Goal: Task Accomplishment & Management: Complete application form

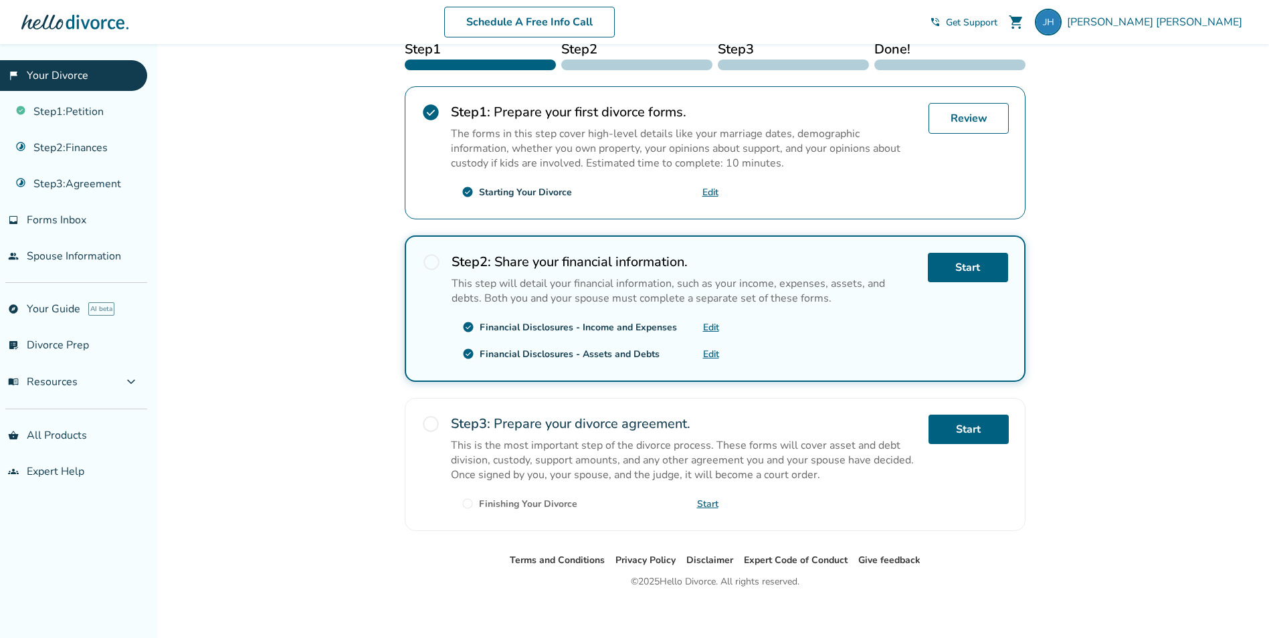
scroll to position [219, 0]
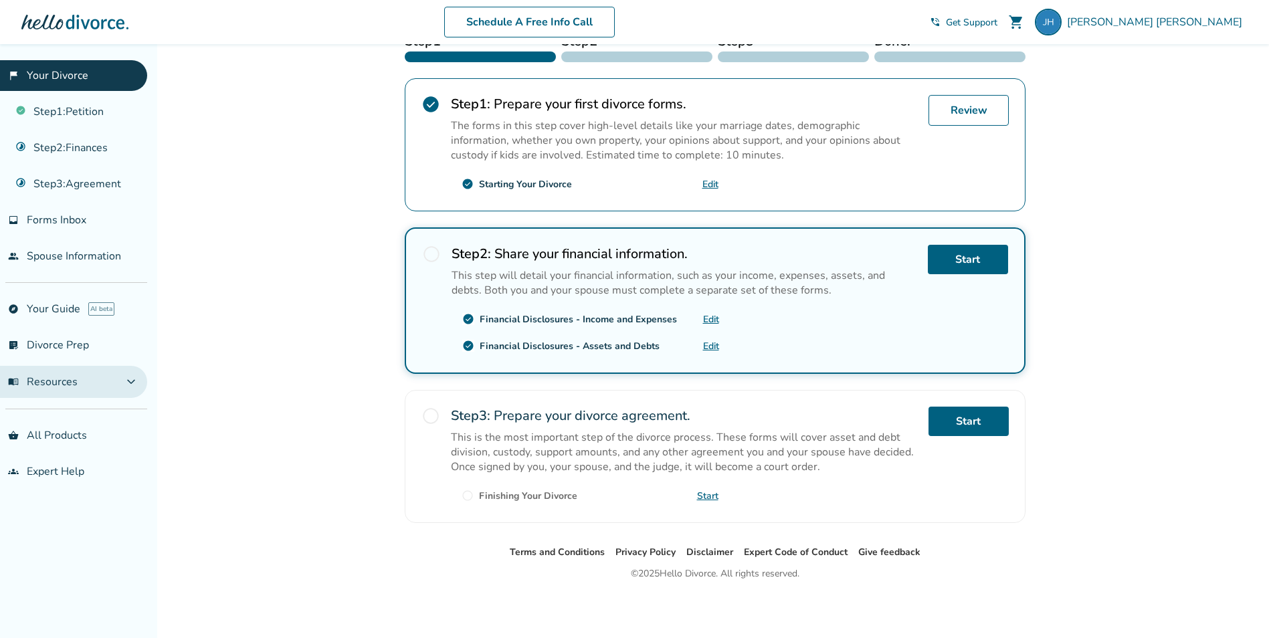
click at [136, 383] on span "expand_more" at bounding box center [131, 382] width 16 height 16
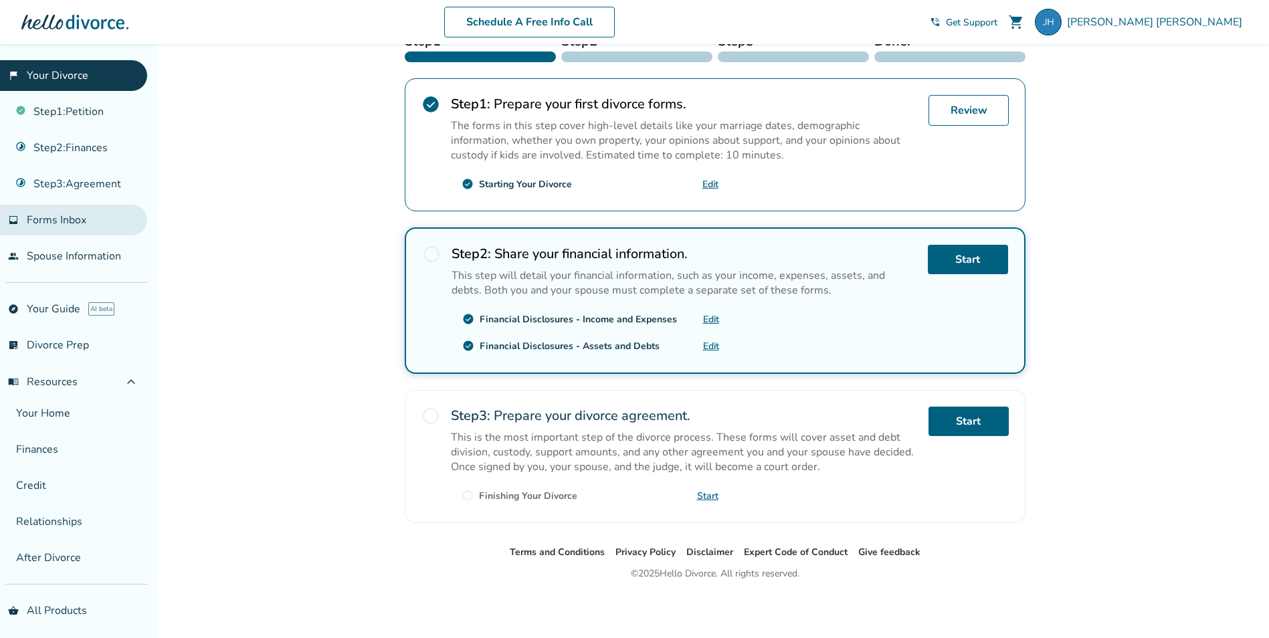
click at [84, 227] on span "Forms Inbox" at bounding box center [57, 220] width 60 height 15
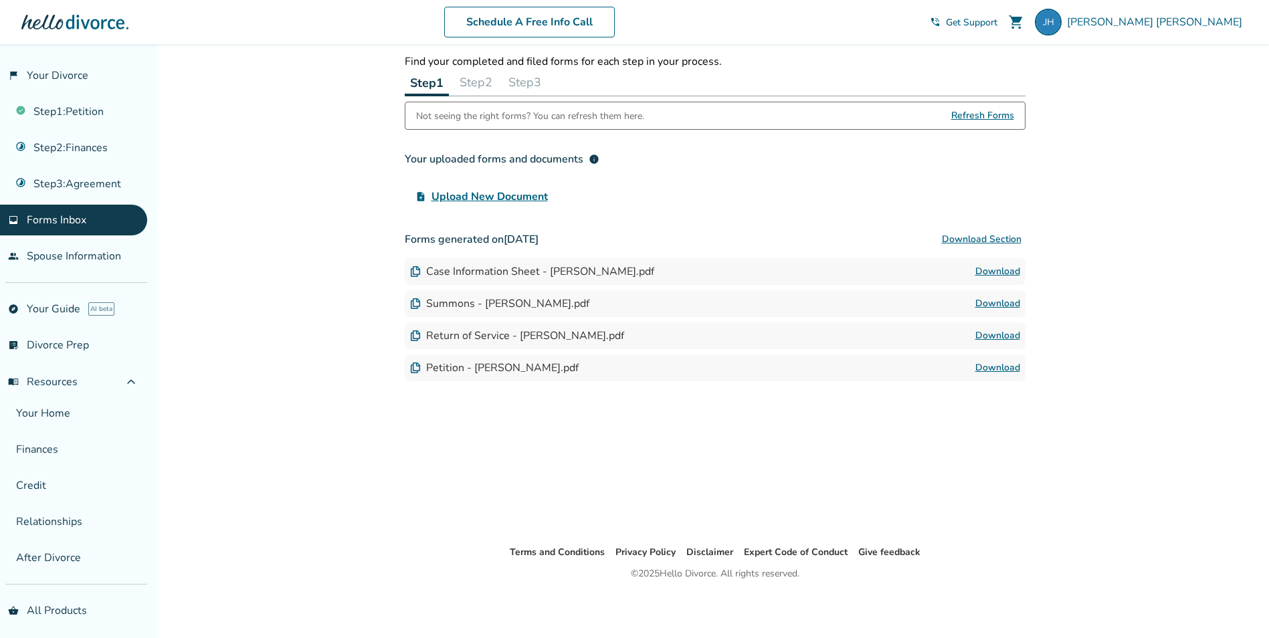
click at [486, 83] on button "Step 2" at bounding box center [475, 82] width 43 height 27
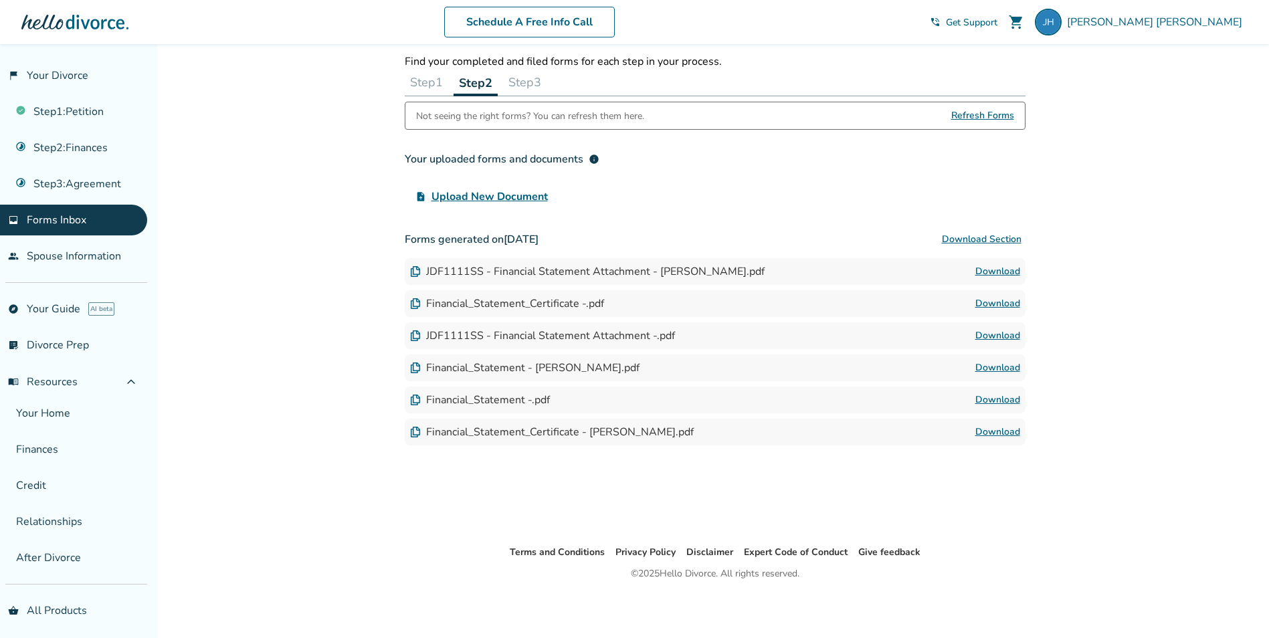
click at [988, 271] on link "Download" at bounding box center [997, 271] width 45 height 16
click at [988, 306] on link "Download" at bounding box center [997, 304] width 45 height 16
click at [991, 429] on link "Download" at bounding box center [997, 432] width 45 height 16
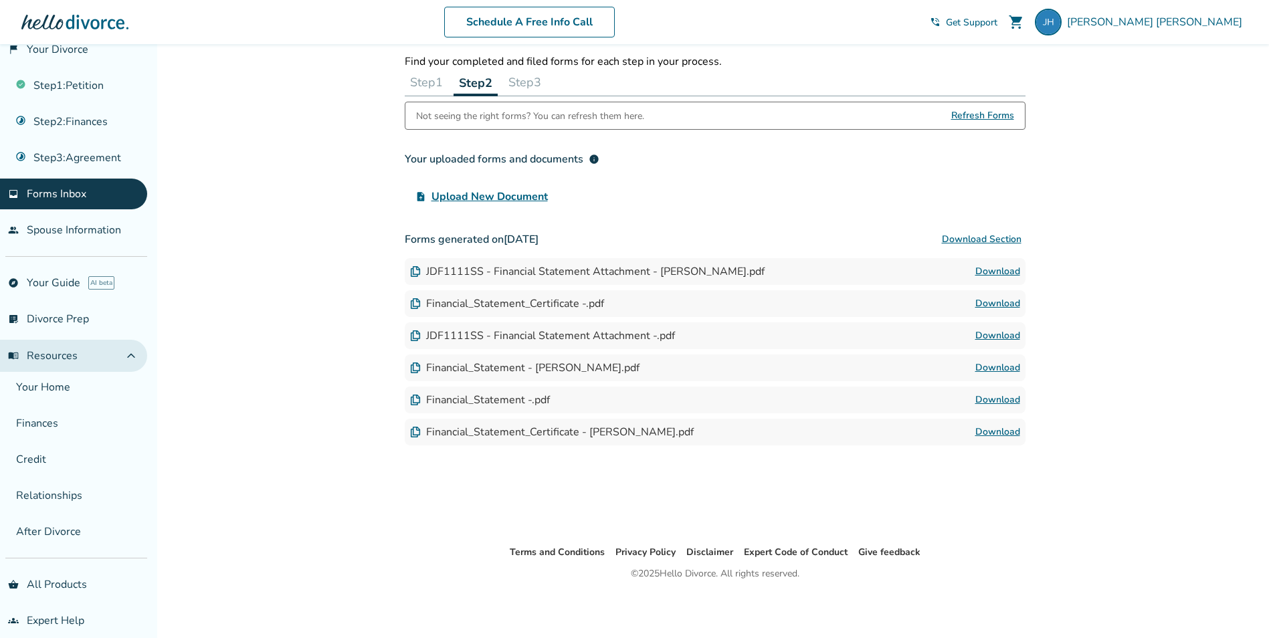
scroll to position [40, 0]
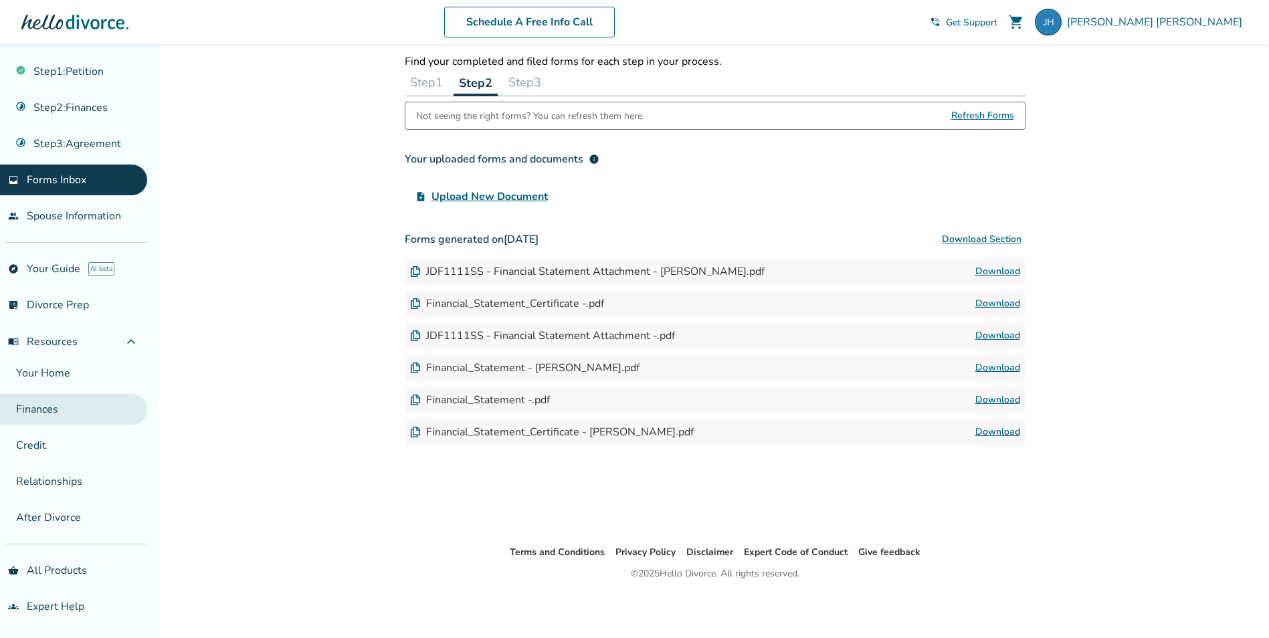
click at [41, 418] on link "Finances" at bounding box center [73, 409] width 147 height 31
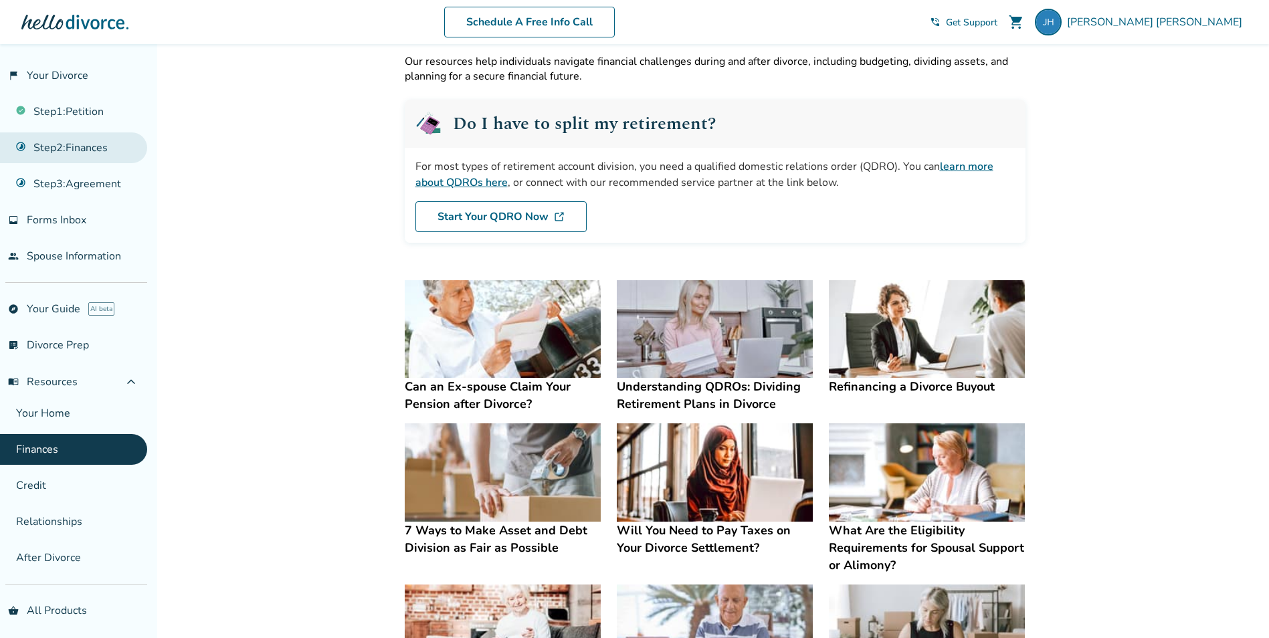
click at [74, 150] on link "Step 2 : Finances" at bounding box center [73, 147] width 147 height 31
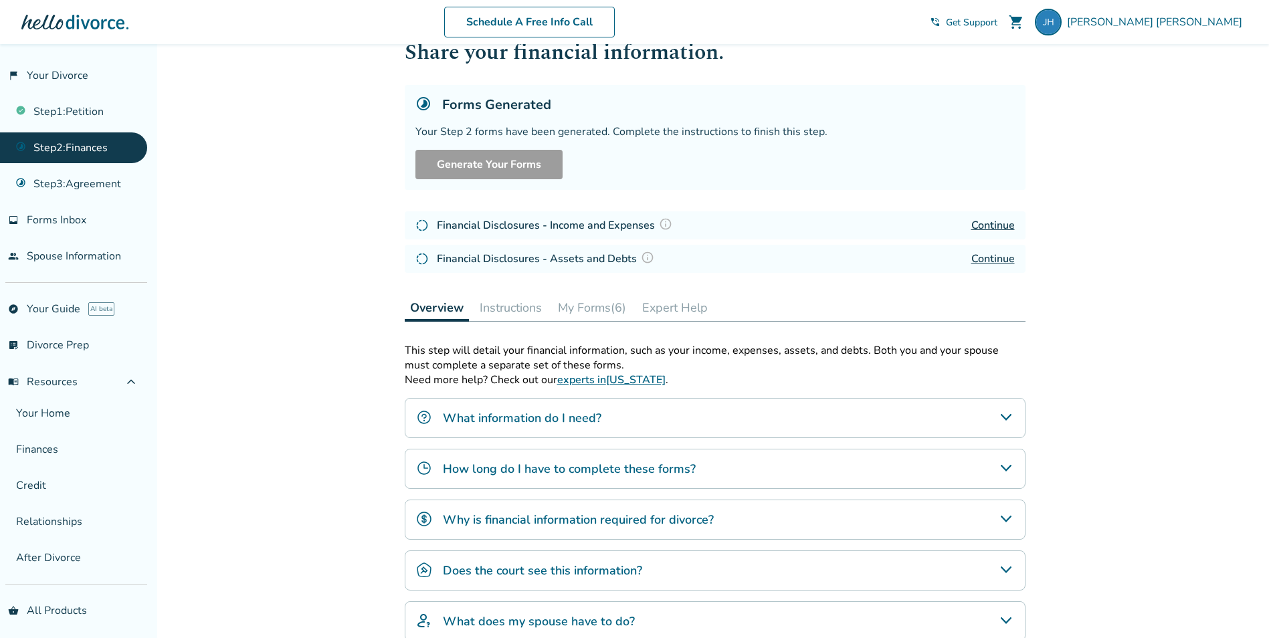
click at [998, 227] on link "Continue" at bounding box center [992, 225] width 43 height 15
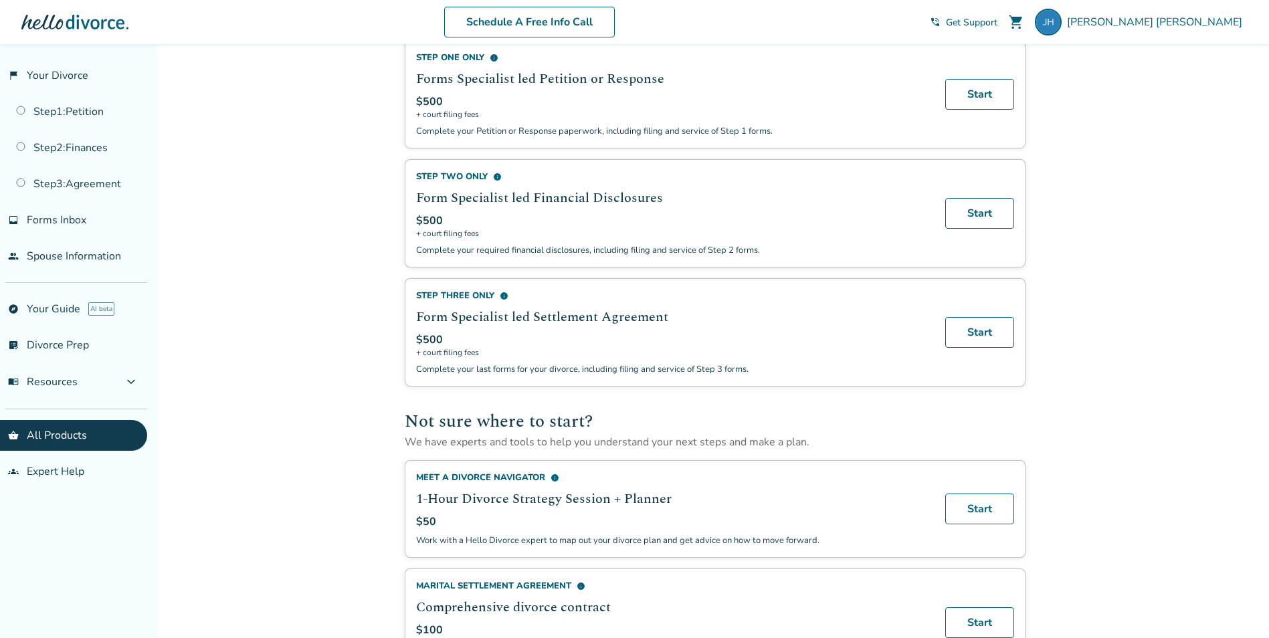
scroll to position [535, 0]
click at [91, 152] on link "Step 2 : Finances" at bounding box center [73, 147] width 147 height 31
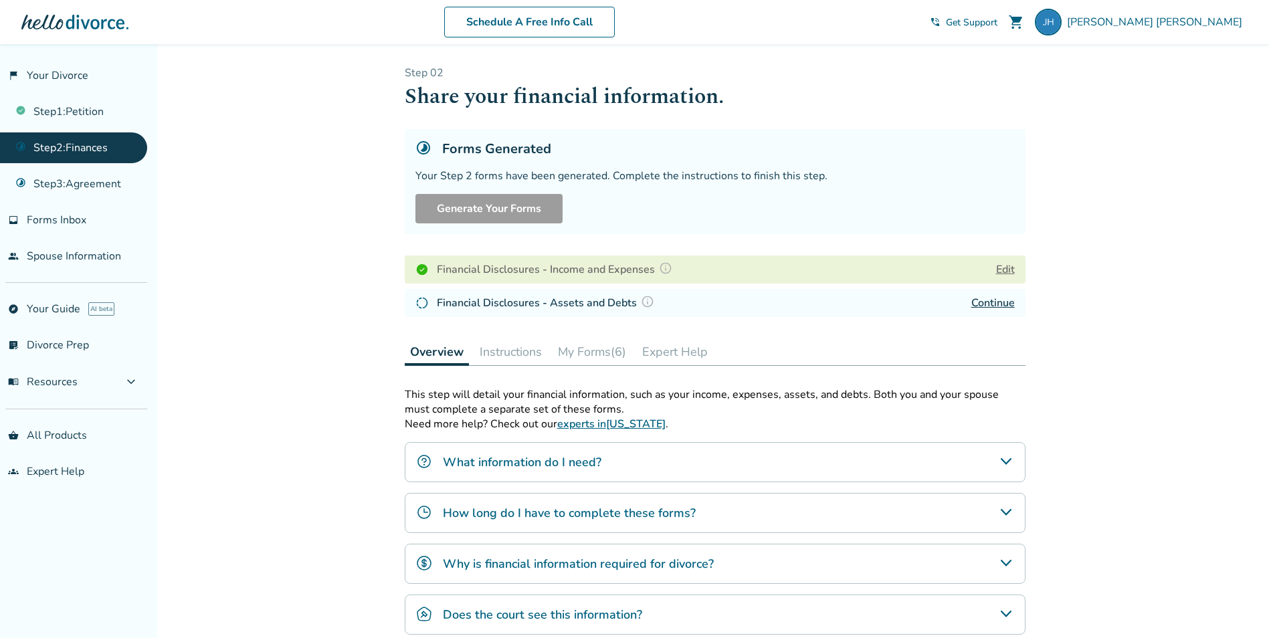
click at [996, 299] on link "Continue" at bounding box center [992, 303] width 43 height 15
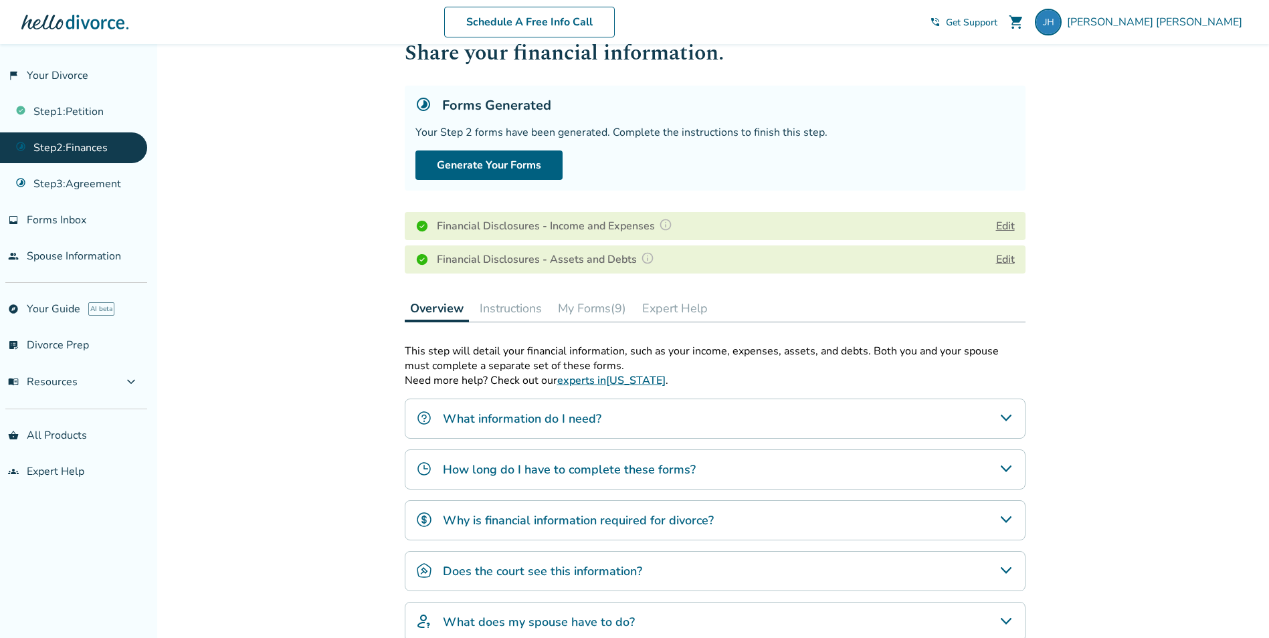
scroll to position [67, 0]
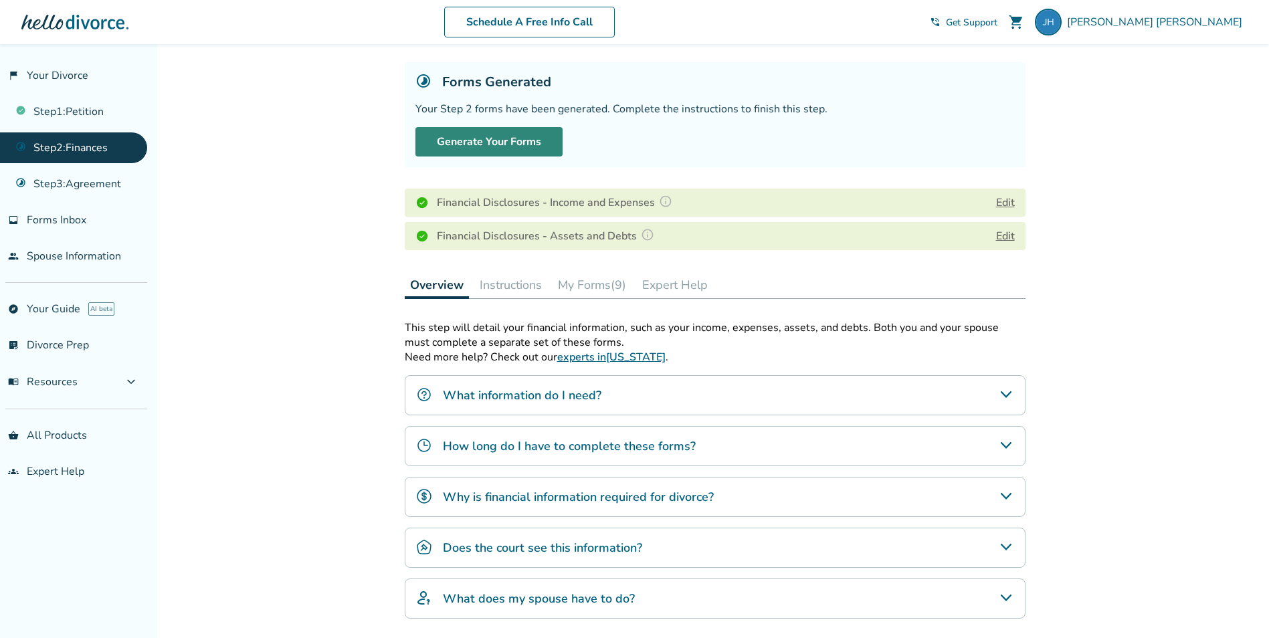
click at [524, 146] on button "Generate Your Forms" at bounding box center [488, 141] width 147 height 29
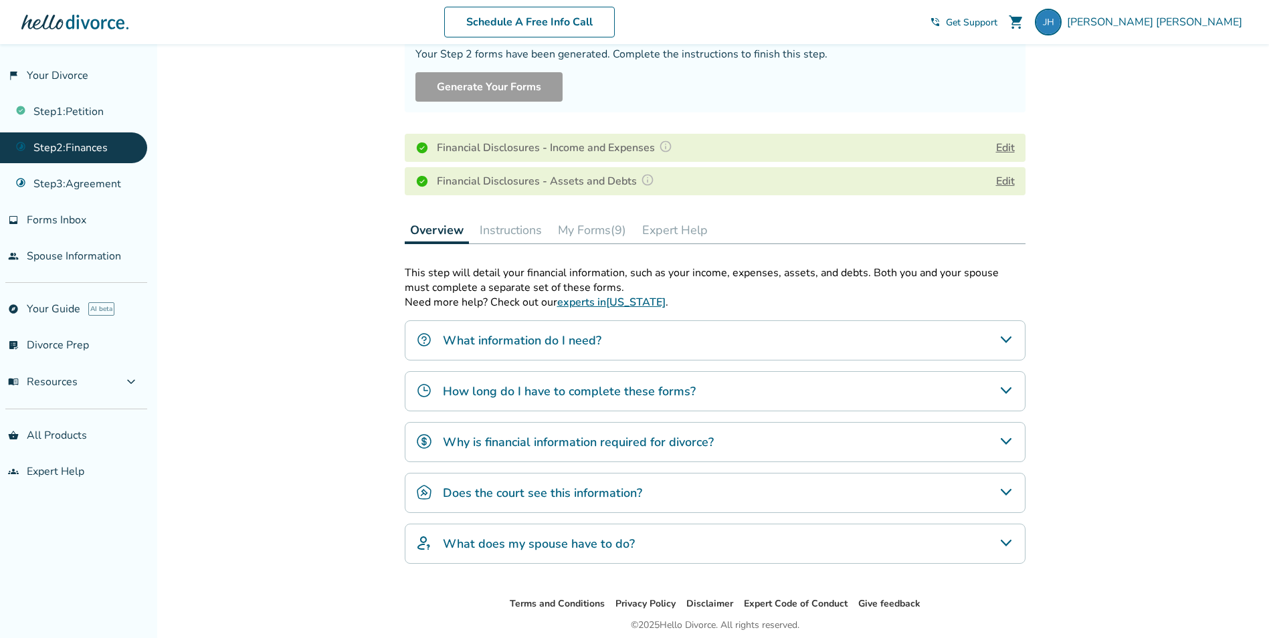
scroll to position [173, 0]
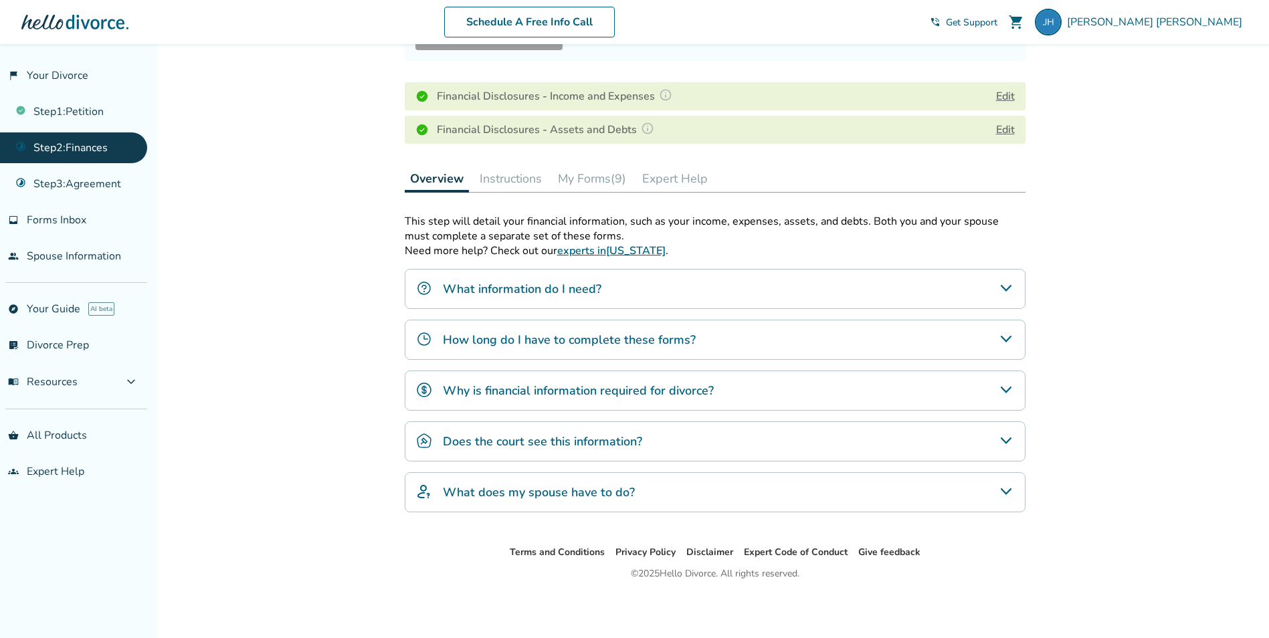
click at [1002, 289] on icon "What information do I need?" at bounding box center [1006, 288] width 16 height 16
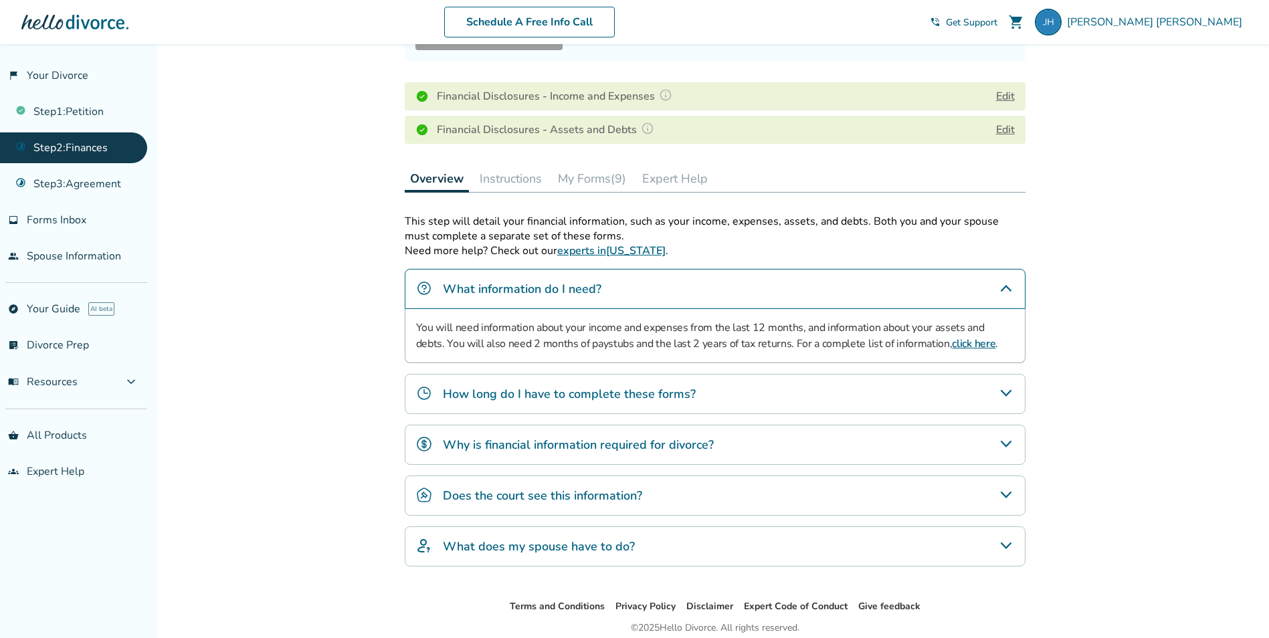
click at [591, 179] on button "My Forms (9)" at bounding box center [591, 178] width 79 height 27
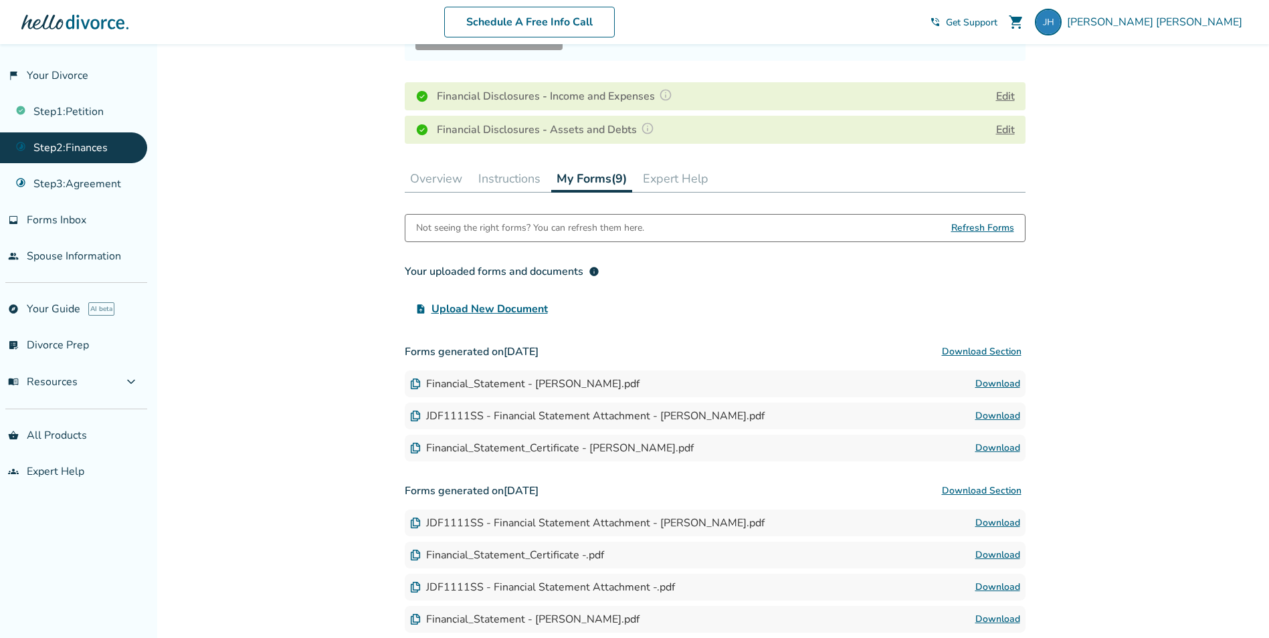
click at [995, 383] on link "Download" at bounding box center [997, 384] width 45 height 16
click at [988, 416] on link "Download" at bounding box center [997, 416] width 45 height 16
click at [992, 447] on link "Download" at bounding box center [997, 448] width 45 height 16
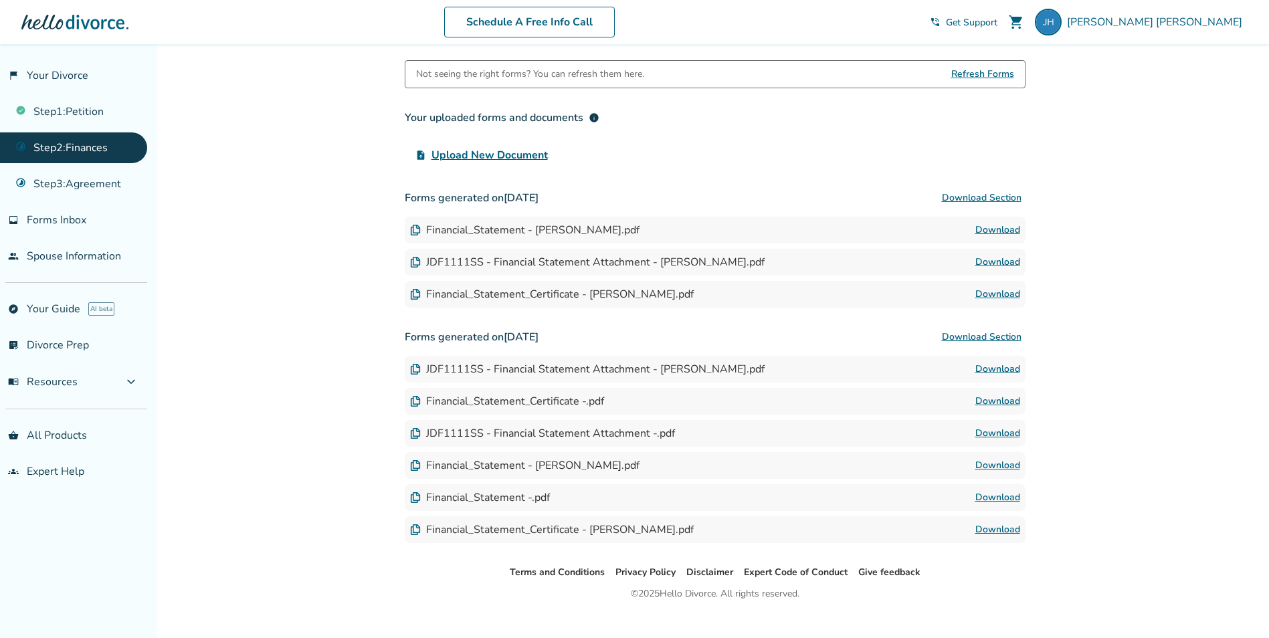
scroll to position [347, 0]
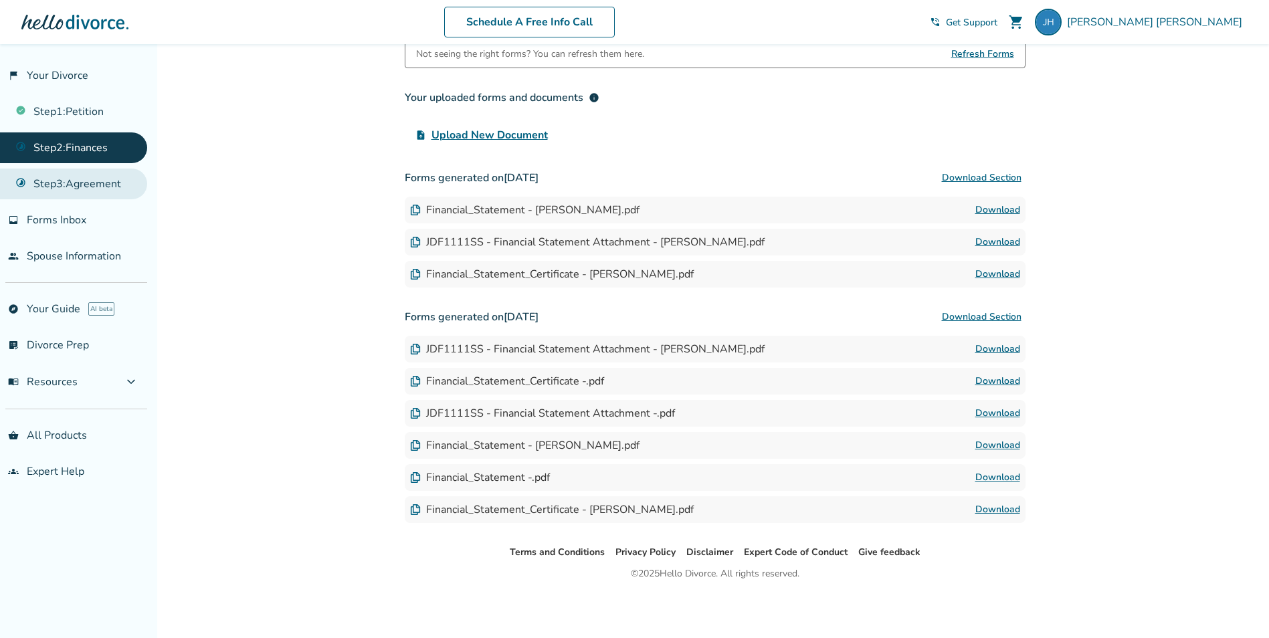
click at [67, 187] on link "Step 3 : Agreement" at bounding box center [73, 184] width 147 height 31
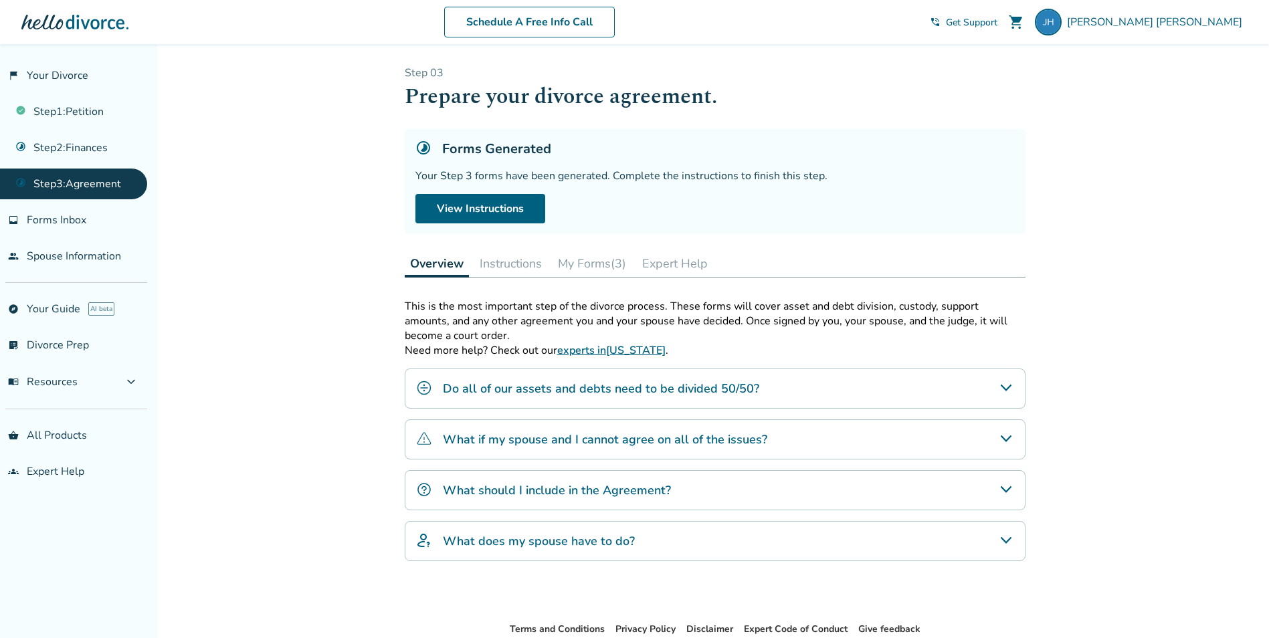
click at [1009, 436] on icon "What if my spouse and I cannot agree on all of the issues?" at bounding box center [1005, 438] width 11 height 7
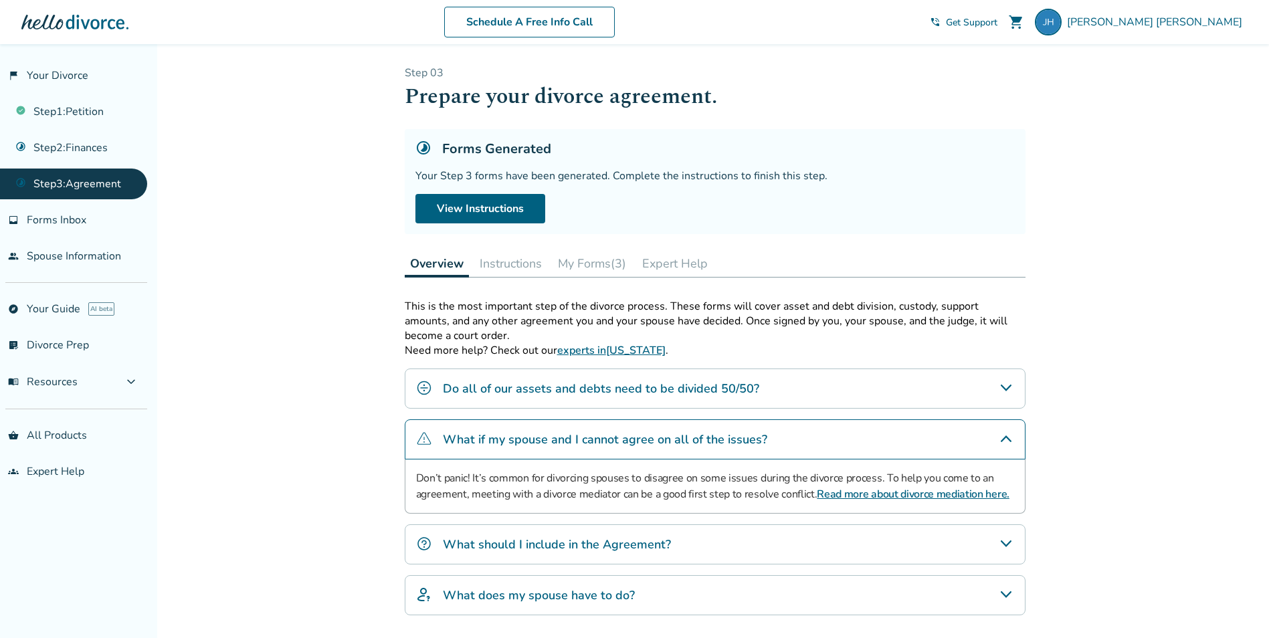
click at [1019, 494] on div "Don’t panic! It’s common for divorcing spouses to disagree on some issues durin…" at bounding box center [715, 486] width 621 height 54
click at [1000, 540] on icon "What should I include in the Agreement?" at bounding box center [1006, 544] width 16 height 16
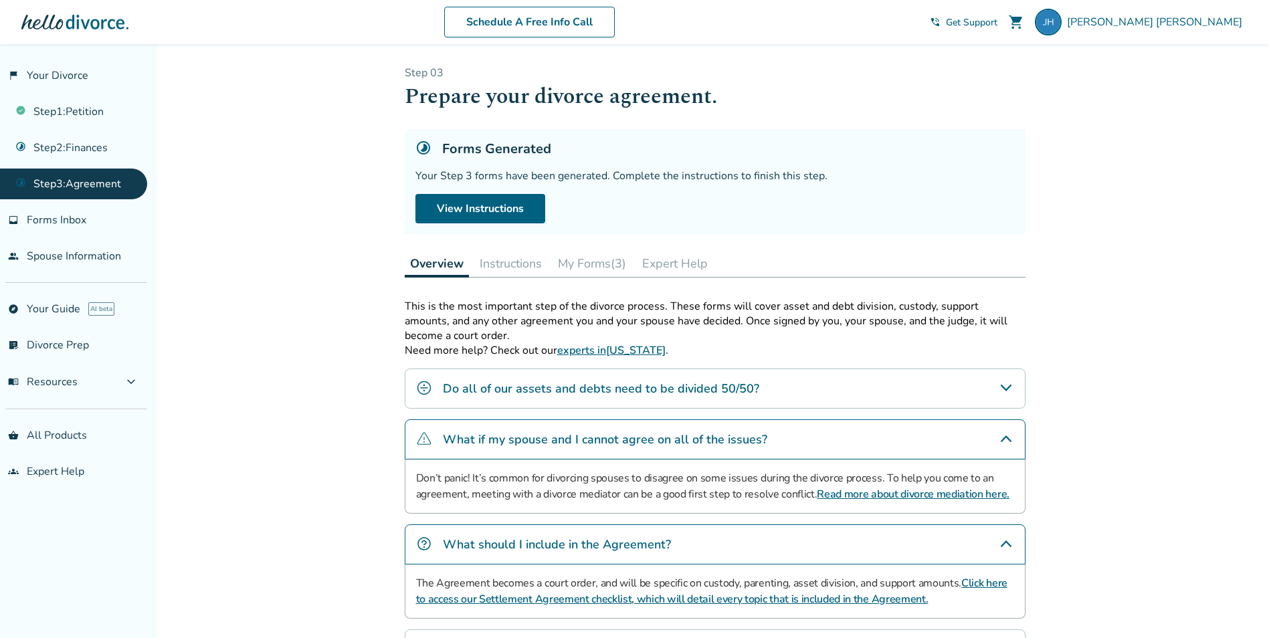
click at [1012, 389] on icon "Do all of our assets and debts need to be divided 50/50?" at bounding box center [1006, 388] width 16 height 16
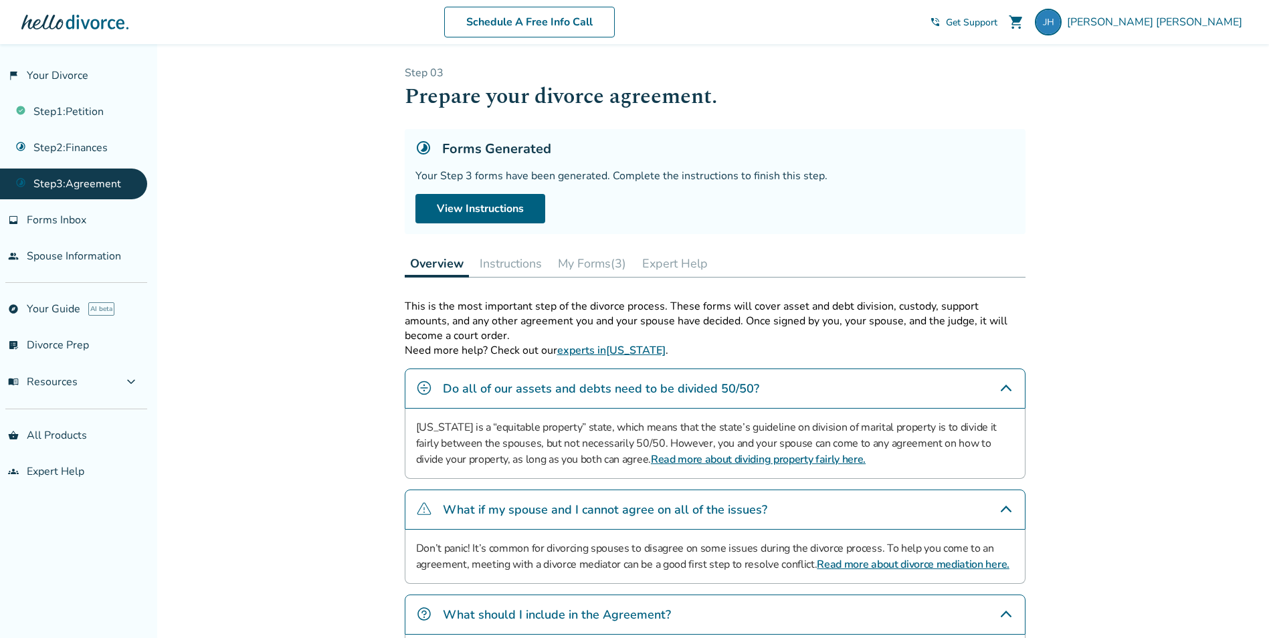
click at [509, 261] on button "Instructions" at bounding box center [510, 263] width 73 height 27
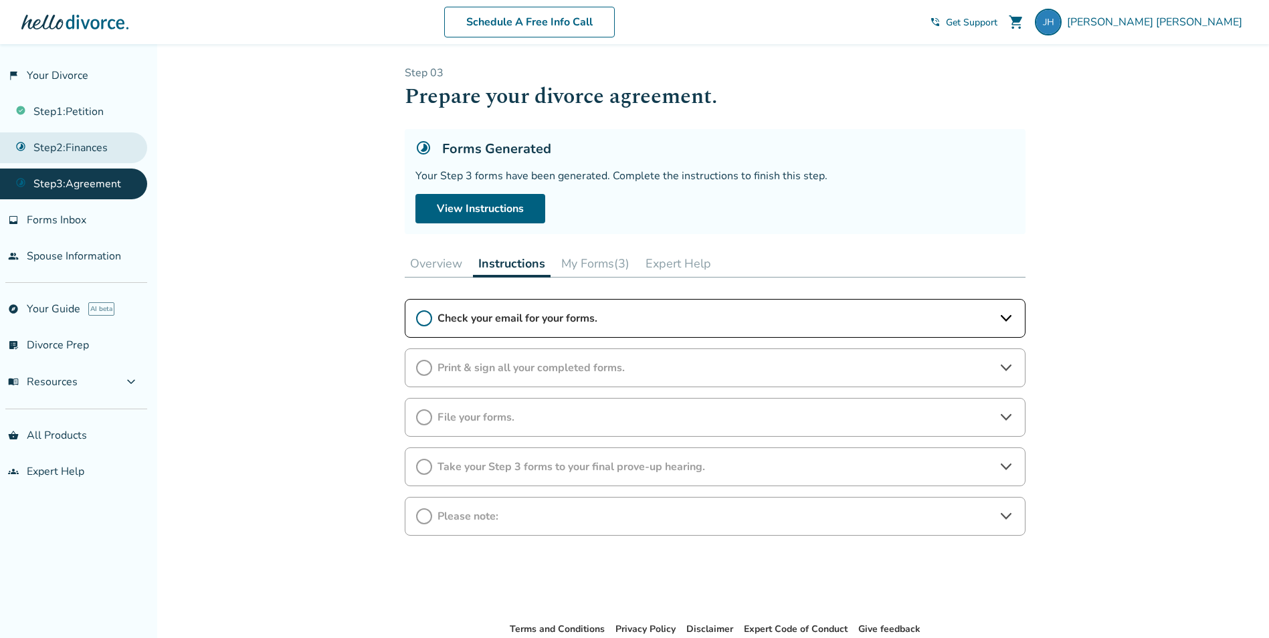
click at [53, 151] on link "Step 2 : Finances" at bounding box center [73, 147] width 147 height 31
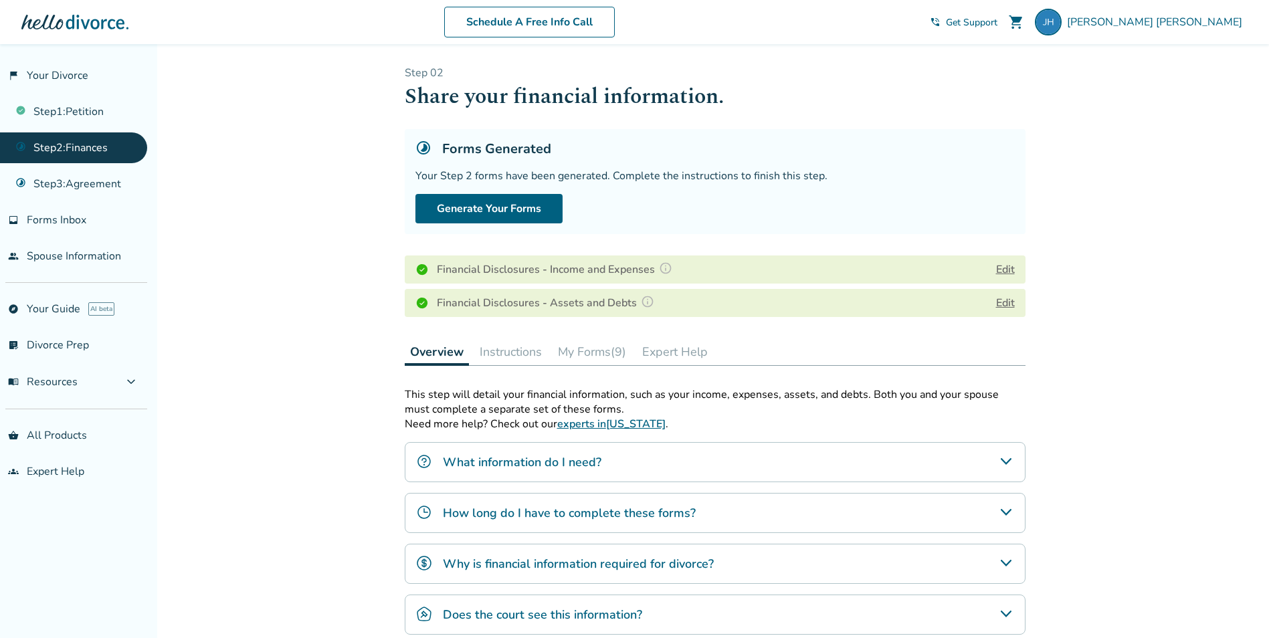
click at [506, 354] on button "Instructions" at bounding box center [510, 351] width 73 height 27
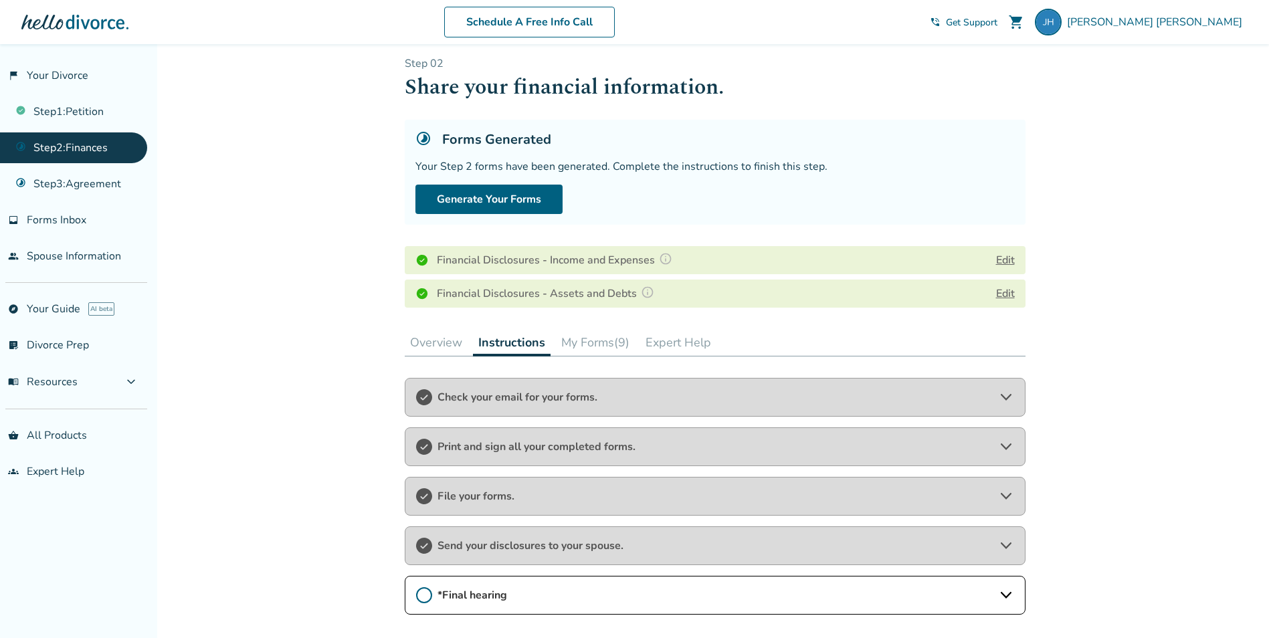
scroll to position [67, 0]
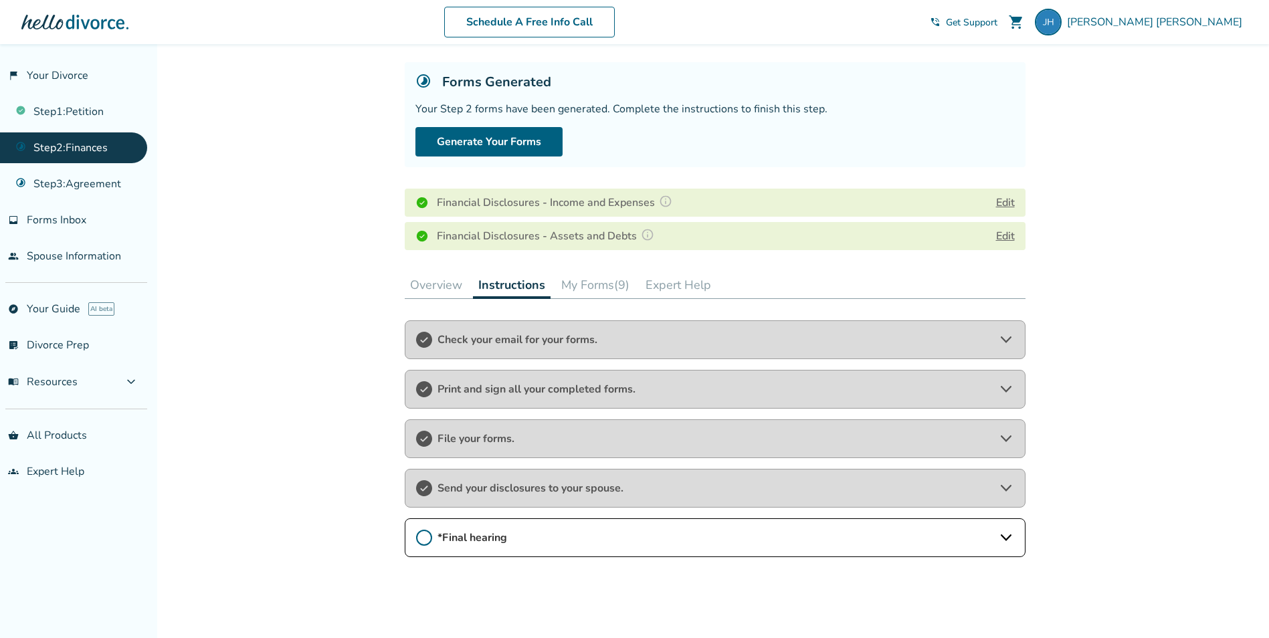
click at [420, 538] on icon at bounding box center [424, 538] width 16 height 16
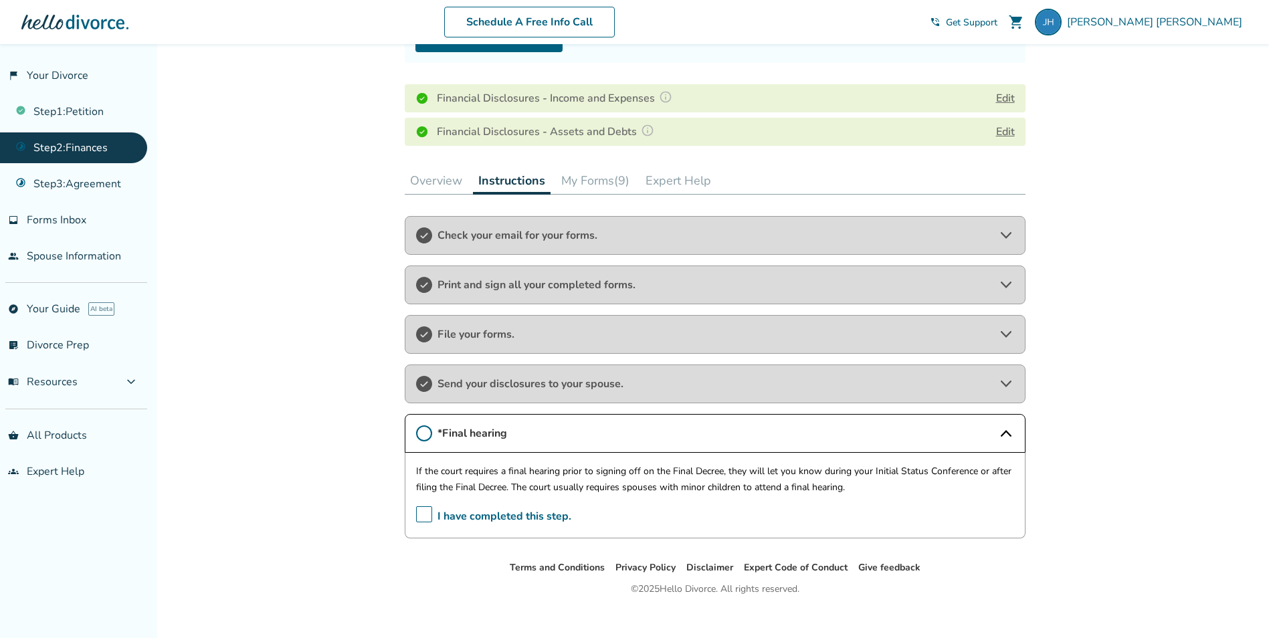
scroll to position [187, 0]
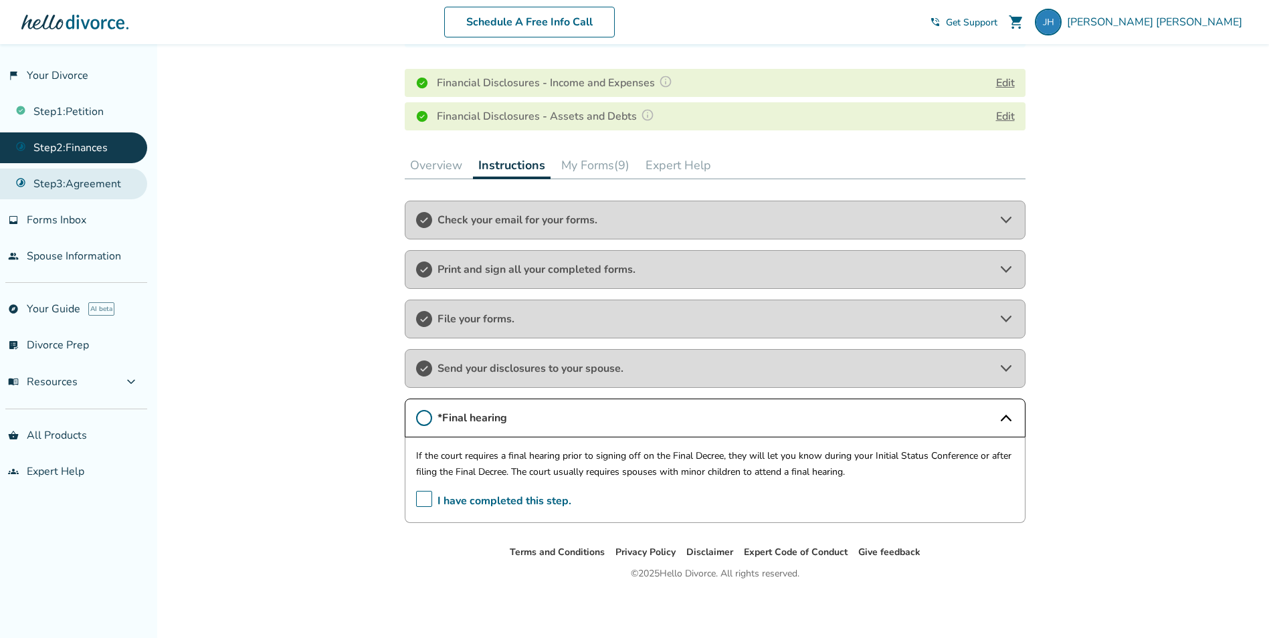
click at [80, 187] on link "Step 3 : Agreement" at bounding box center [73, 184] width 147 height 31
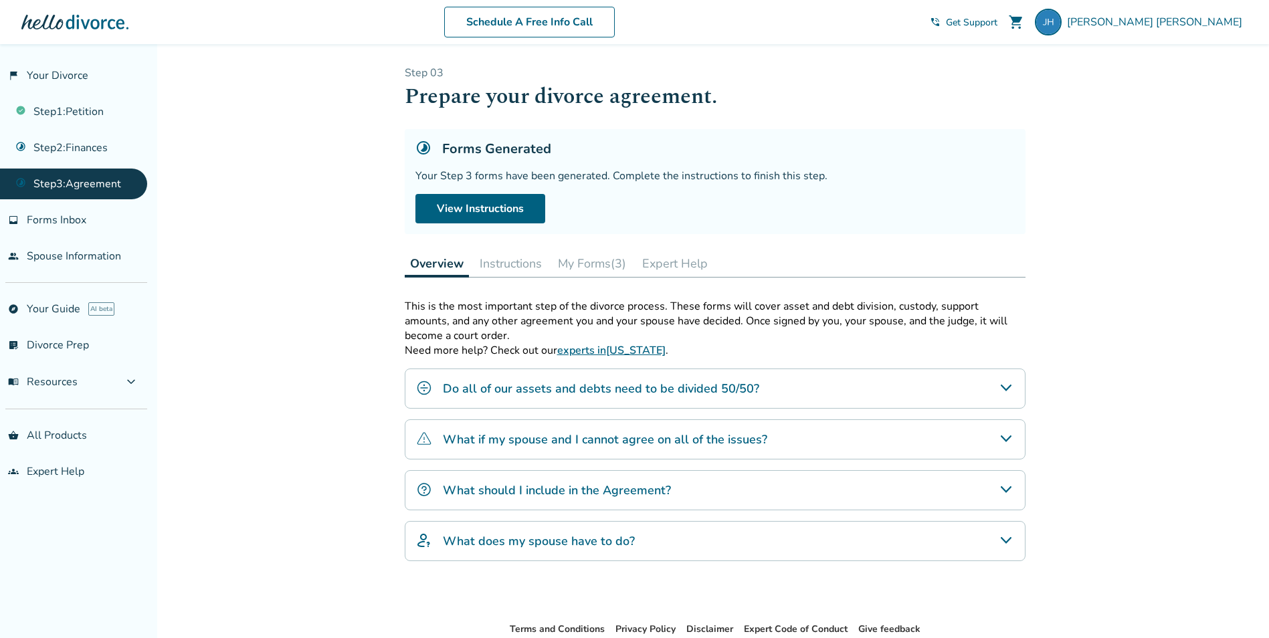
click at [580, 261] on button "My Forms (3)" at bounding box center [591, 263] width 79 height 27
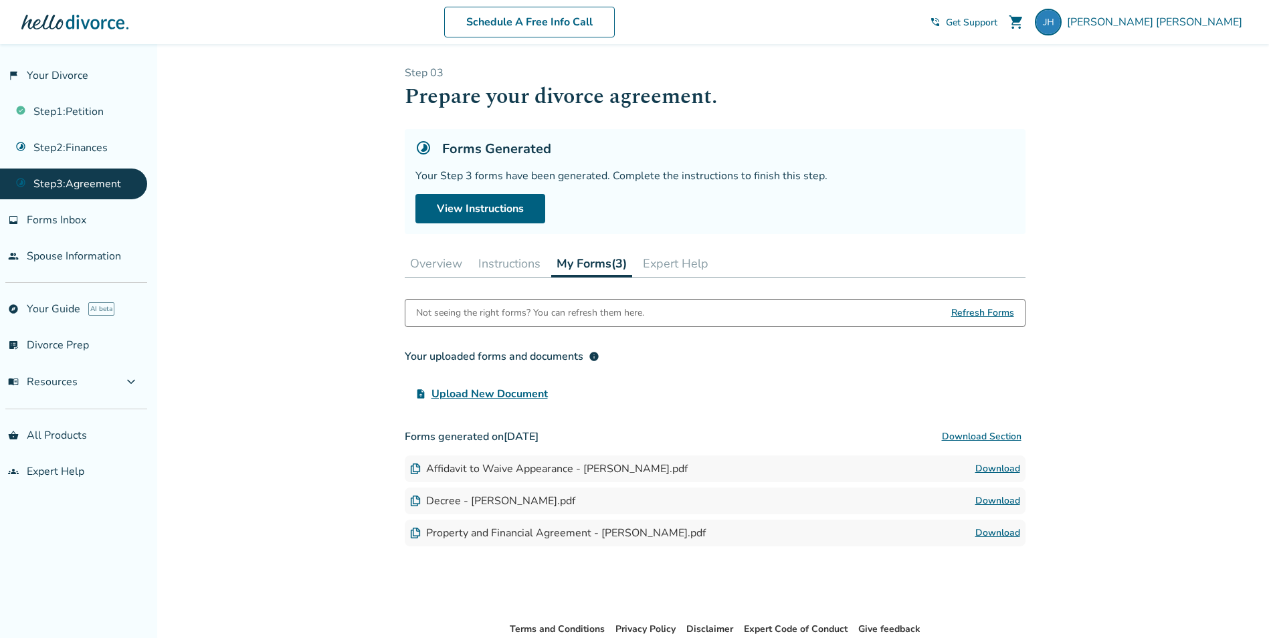
click at [994, 468] on link "Download" at bounding box center [997, 469] width 45 height 16
click at [996, 504] on link "Download" at bounding box center [997, 501] width 45 height 16
click at [988, 540] on link "Download" at bounding box center [997, 533] width 45 height 16
